Goal: Task Accomplishment & Management: Complete application form

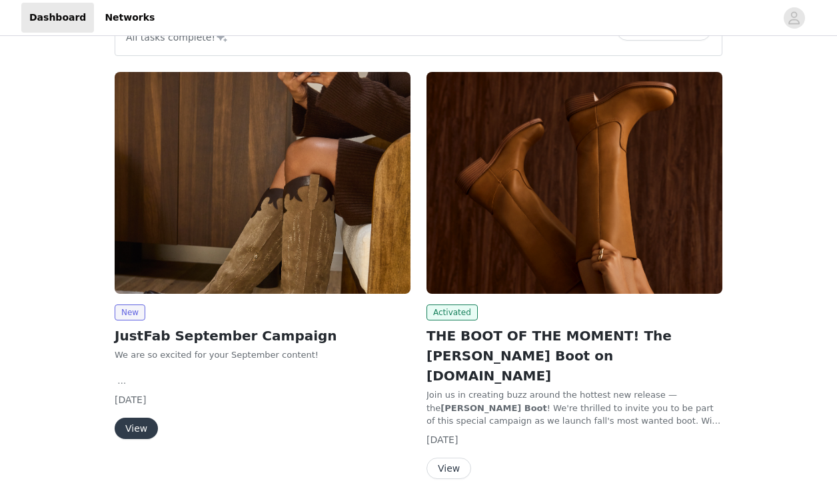
scroll to position [47, 0]
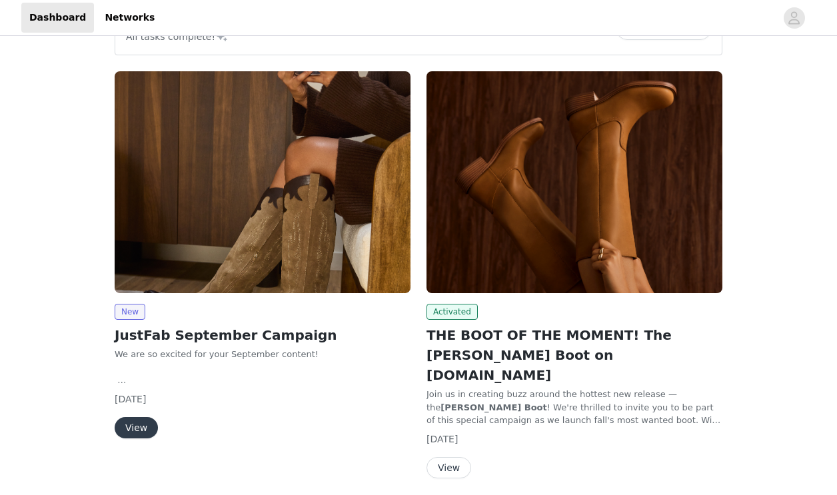
click at [277, 248] on img at bounding box center [263, 182] width 296 height 222
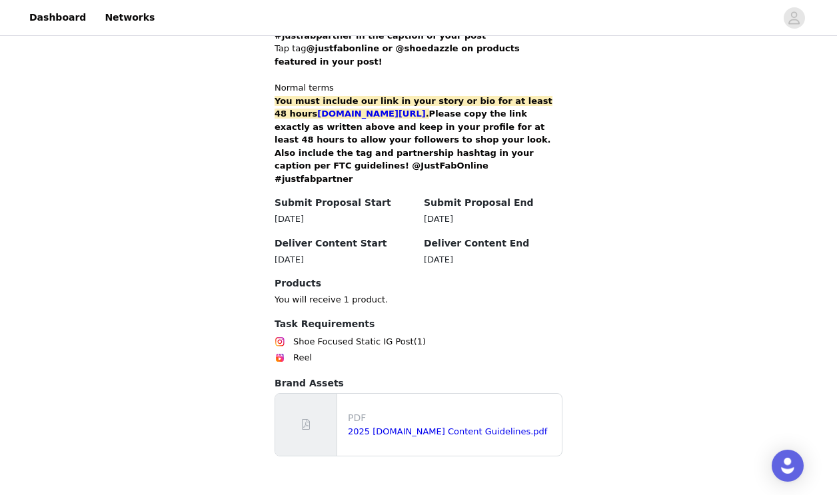
scroll to position [898, 0]
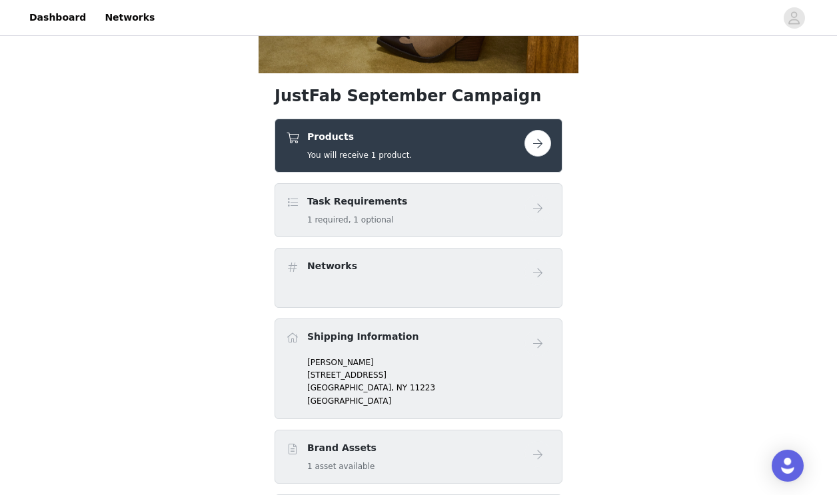
scroll to position [391, 0]
click at [536, 143] on button "button" at bounding box center [538, 144] width 27 height 27
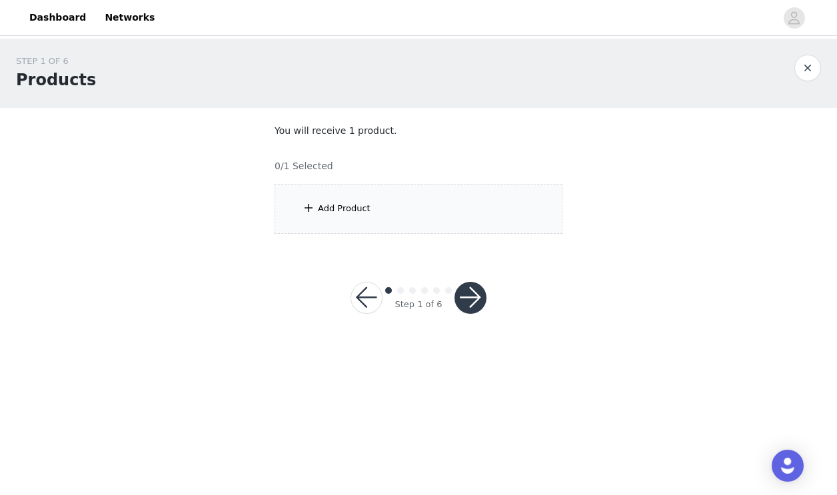
click at [311, 207] on span at bounding box center [308, 208] width 13 height 16
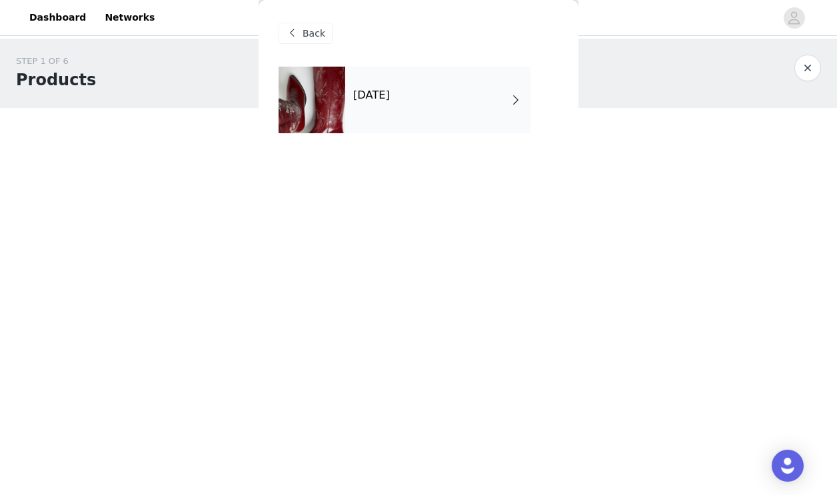
click at [365, 107] on div "[DATE]" at bounding box center [437, 100] width 185 height 67
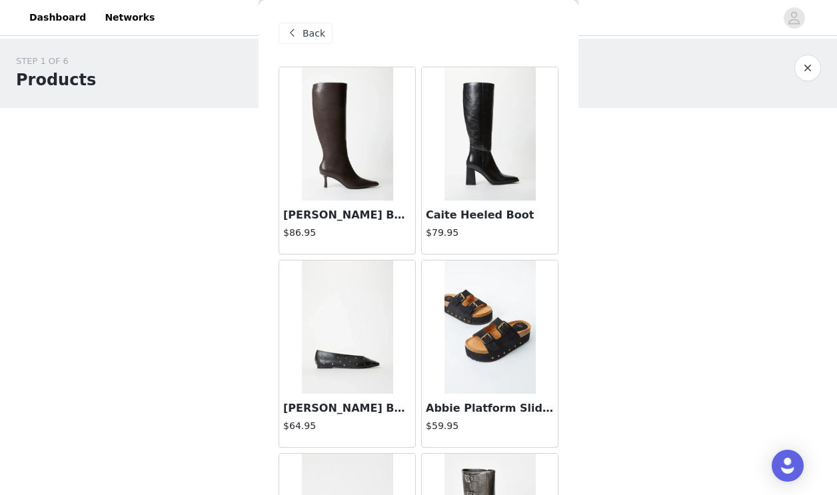
click at [304, 224] on div "[PERSON_NAME] Boot $86.95" at bounding box center [347, 227] width 136 height 53
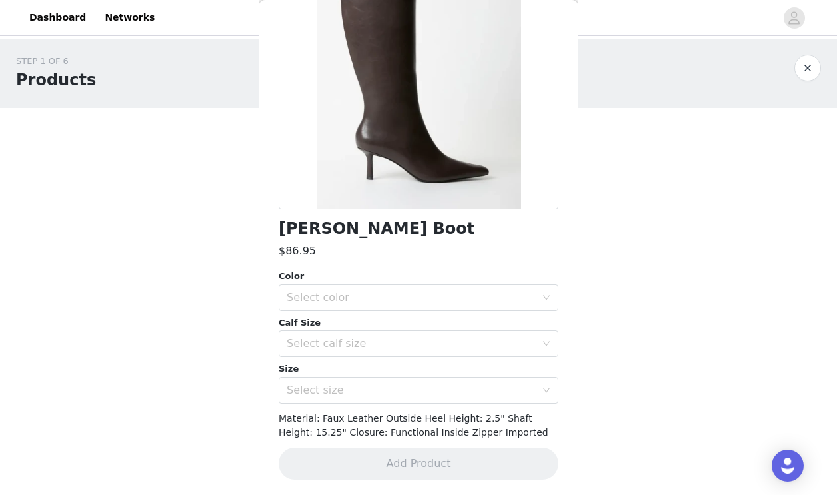
scroll to position [157, 0]
click at [435, 299] on div "Select color" at bounding box center [411, 298] width 249 height 13
click at [396, 329] on li "Cacao Brown" at bounding box center [419, 327] width 280 height 21
click at [303, 338] on div "Select calf size" at bounding box center [411, 344] width 249 height 13
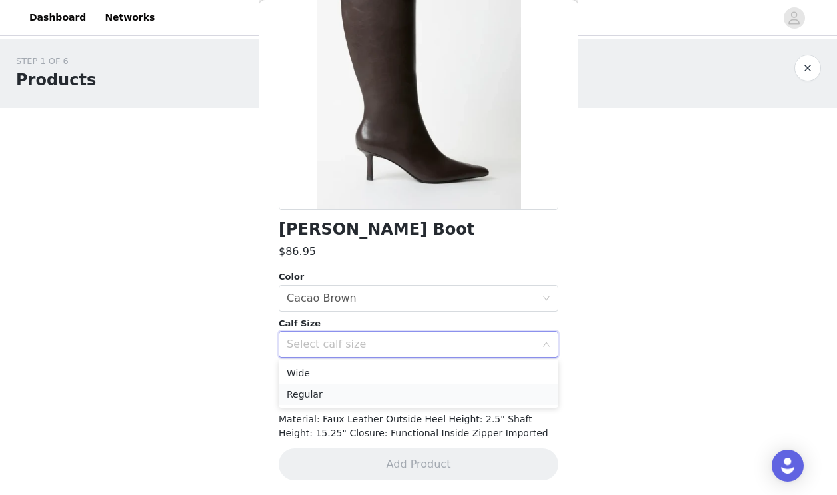
click at [309, 395] on li "Regular" at bounding box center [419, 394] width 280 height 21
click at [304, 393] on div "Select size" at bounding box center [411, 391] width 249 height 13
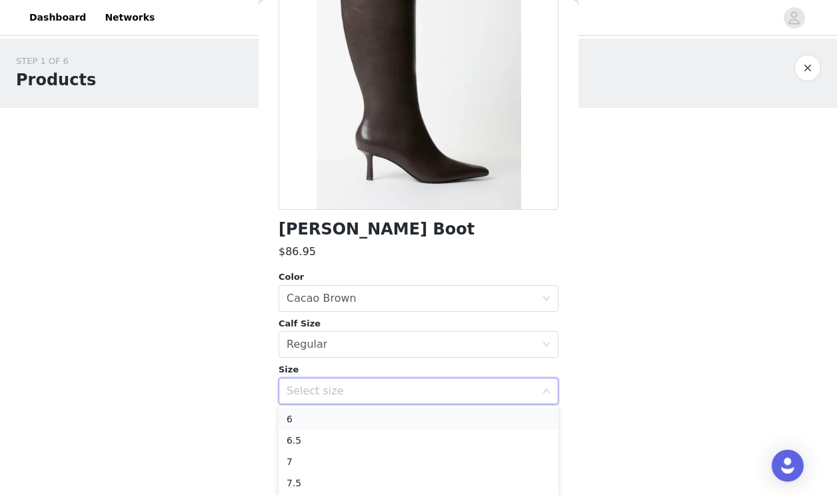
click at [292, 417] on li "6" at bounding box center [419, 419] width 280 height 21
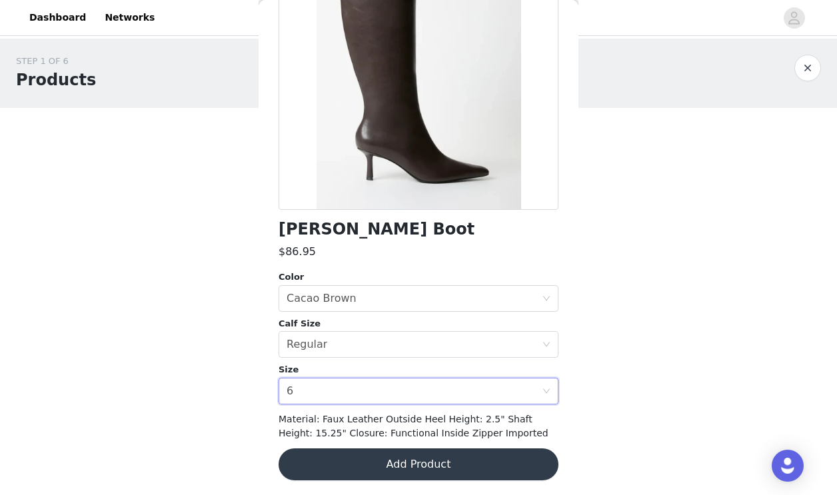
click at [471, 449] on button "Add Product" at bounding box center [419, 465] width 280 height 32
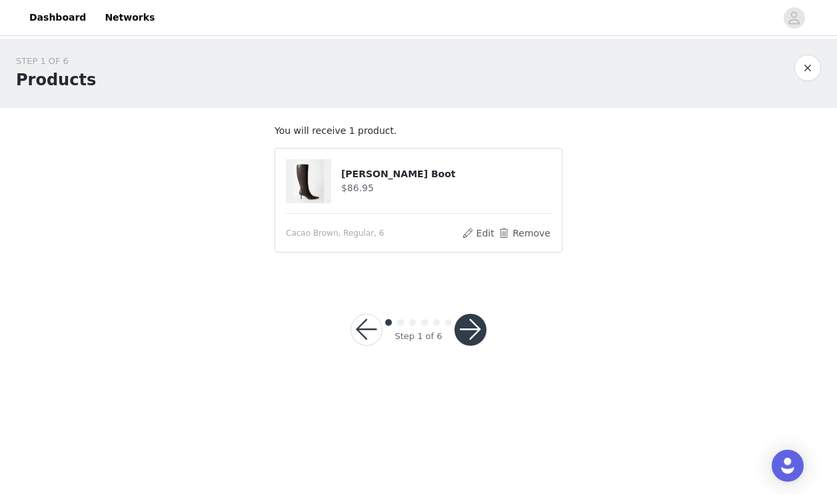
click at [470, 331] on button "button" at bounding box center [471, 330] width 32 height 32
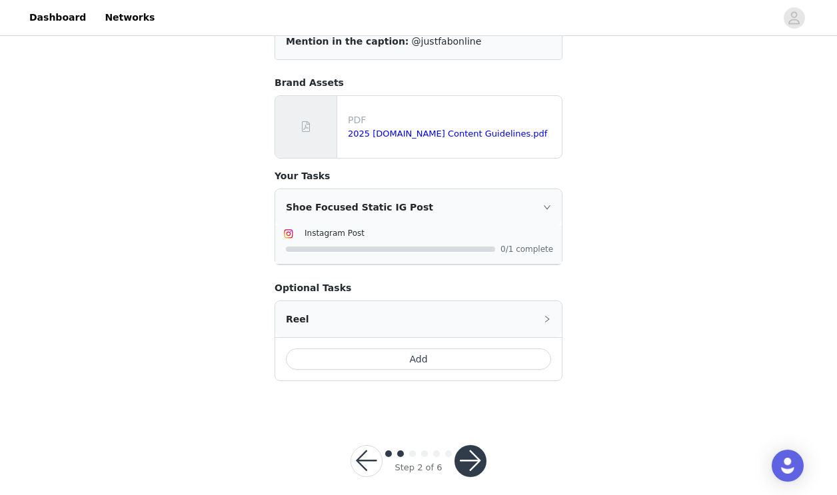
scroll to position [147, 0]
click at [467, 446] on button "button" at bounding box center [471, 462] width 32 height 32
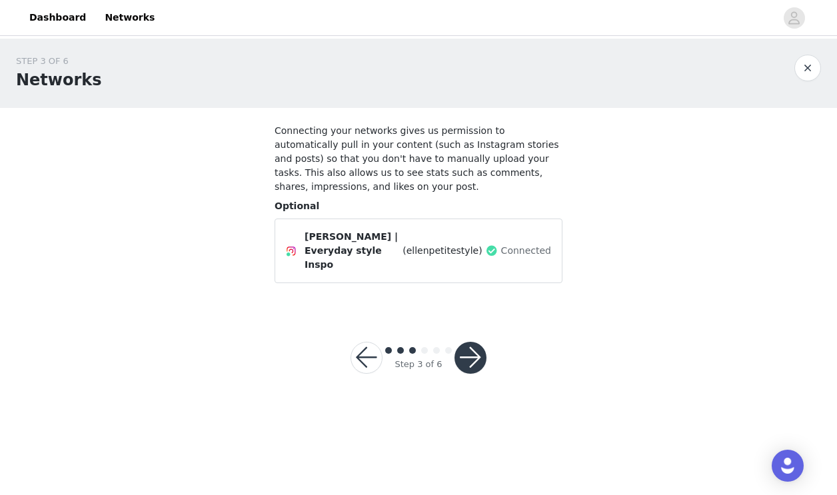
click at [476, 350] on button "button" at bounding box center [471, 358] width 32 height 32
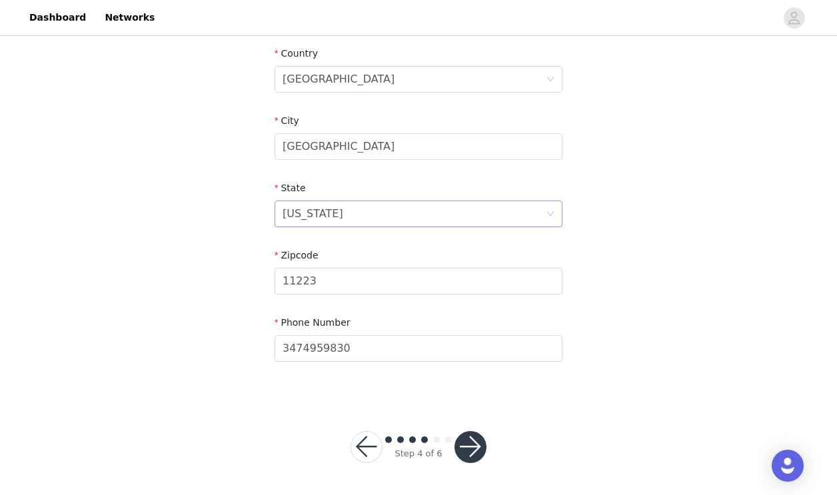
scroll to position [413, 0]
click at [472, 453] on button "button" at bounding box center [471, 448] width 32 height 32
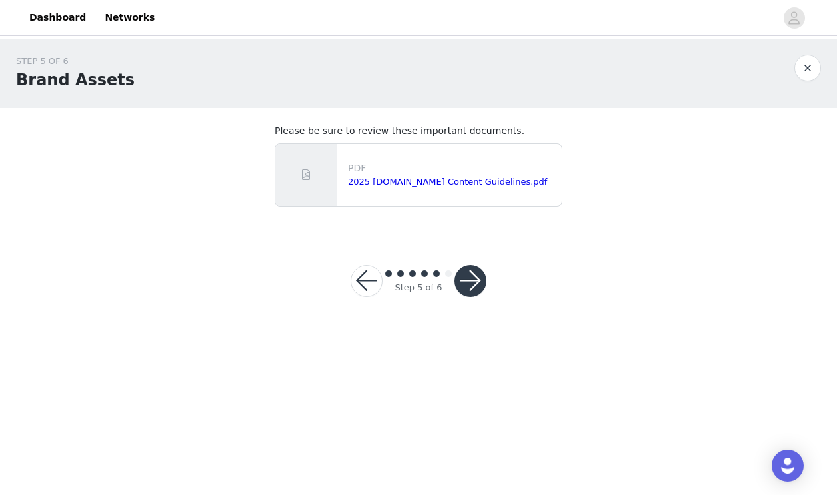
click at [474, 287] on button "button" at bounding box center [471, 281] width 32 height 32
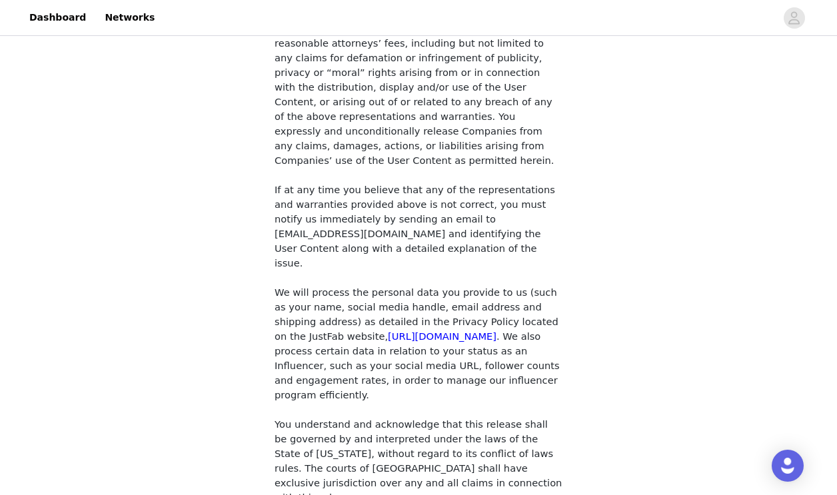
scroll to position [1143, 0]
checkbox input "true"
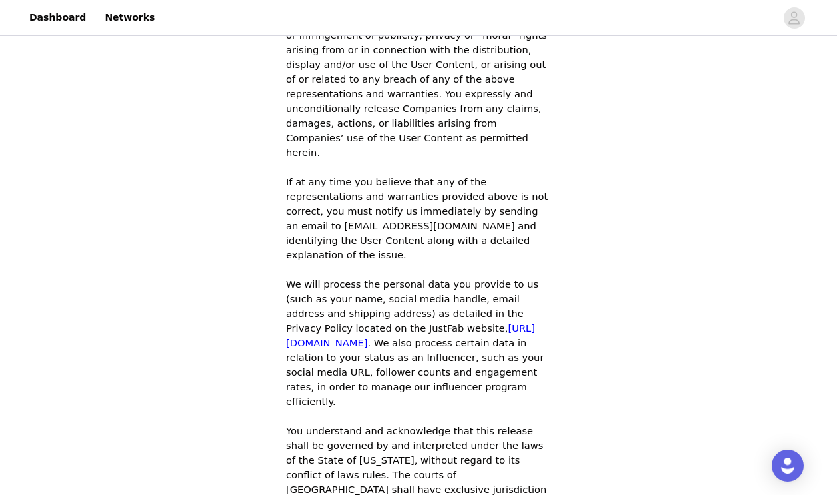
scroll to position [2175, 0]
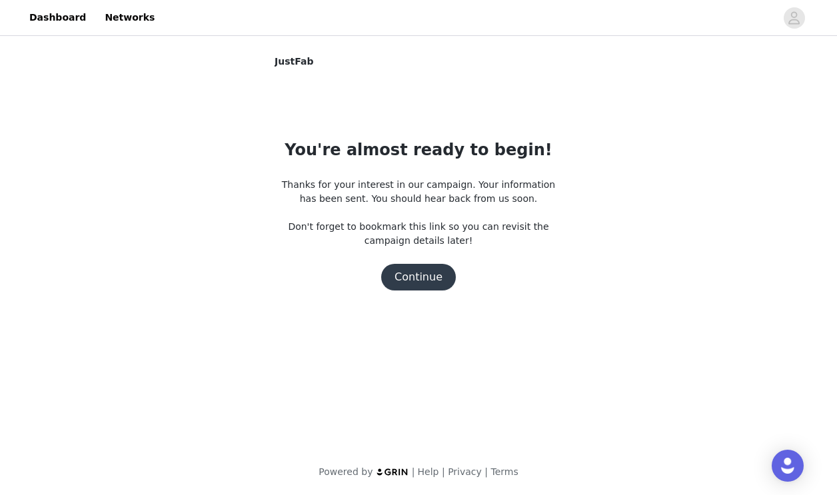
click at [407, 278] on button "Continue" at bounding box center [418, 277] width 75 height 27
